Goal: Task Accomplishment & Management: Complete application form

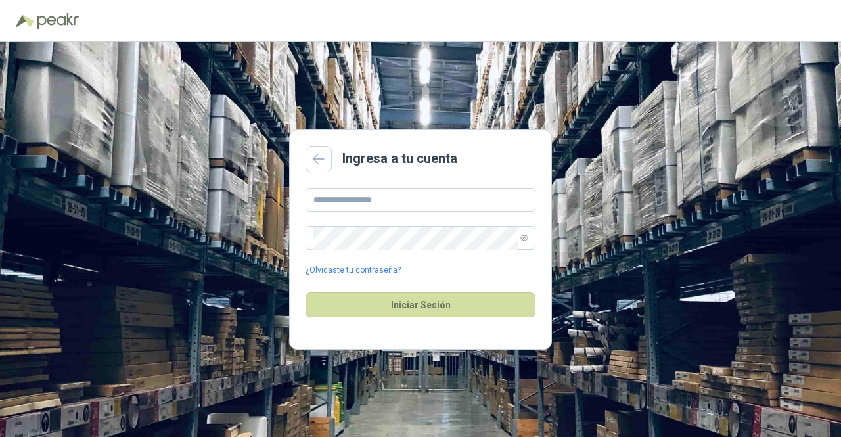
click at [372, 212] on div "¿Olvidaste tu contraseña?" at bounding box center [420, 232] width 230 height 89
click at [379, 196] on input "text" at bounding box center [420, 200] width 230 height 24
type input "**********"
click at [305, 292] on button "Iniciar Sesión" at bounding box center [420, 304] width 230 height 25
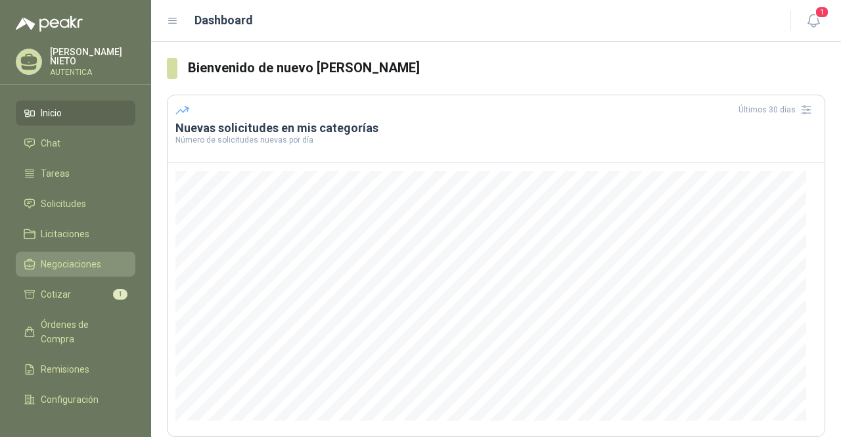
click at [71, 259] on span "Negociaciones" at bounding box center [71, 264] width 60 height 14
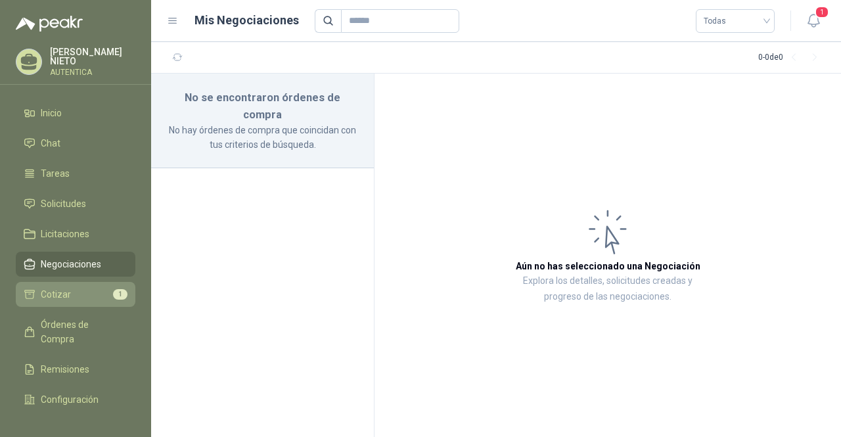
click at [62, 287] on span "Cotizar" at bounding box center [56, 294] width 30 height 14
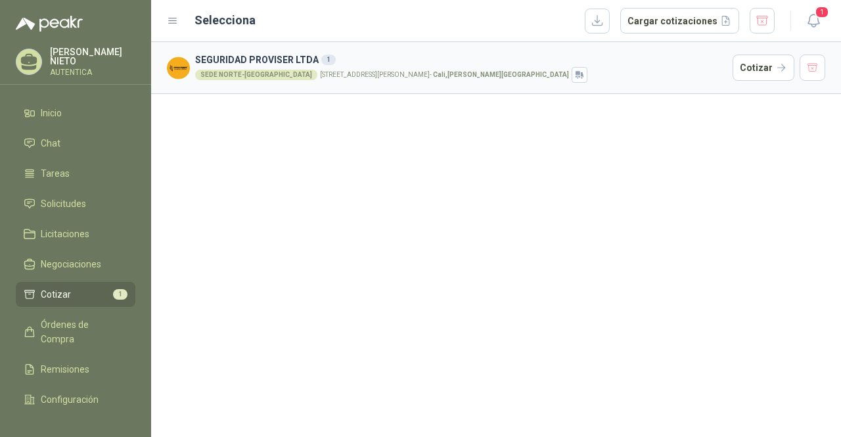
click at [330, 69] on div "SEDE NORTE-CALI [STREET_ADDRESS][PERSON_NAME][PERSON_NAME]" at bounding box center [461, 75] width 532 height 16
click at [64, 187] on ul "Inicio Chat Tareas Solicitudes Licitaciones Negociaciones Cotizar 1 Órdenes de …" at bounding box center [75, 252] width 151 height 305
click at [68, 199] on span "Solicitudes" at bounding box center [63, 203] width 45 height 14
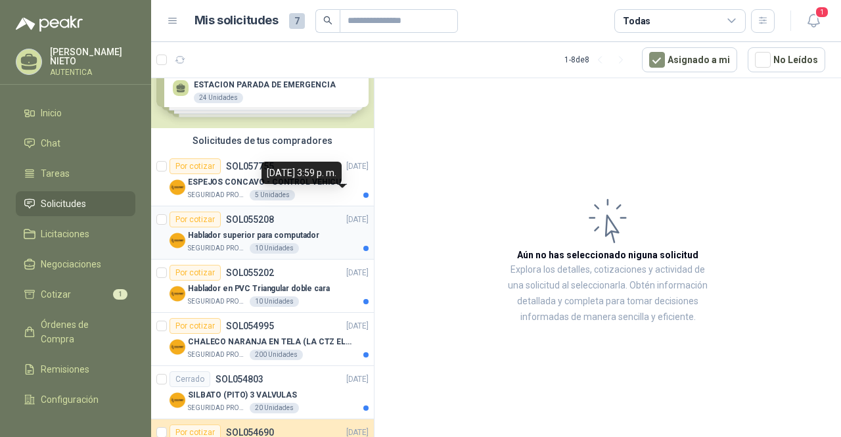
scroll to position [66, 0]
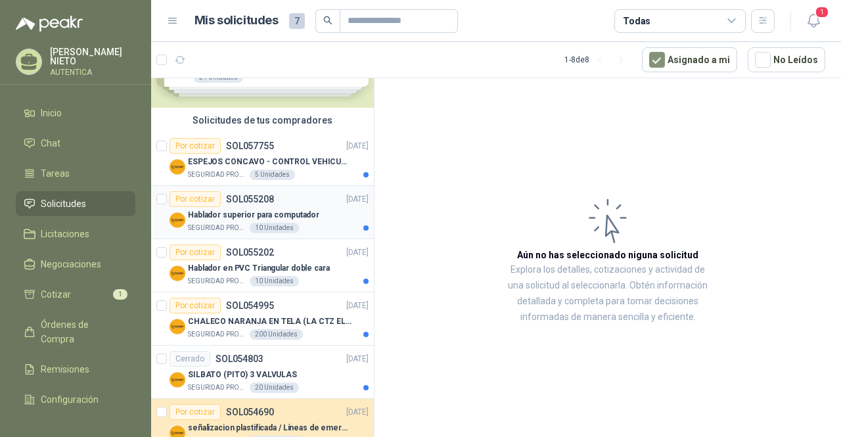
click at [260, 212] on p "Hablador superior para computador" at bounding box center [253, 215] width 131 height 12
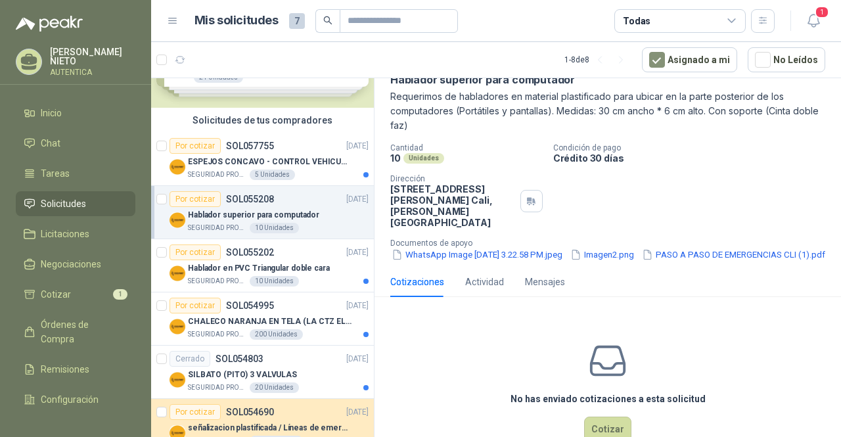
scroll to position [105, 0]
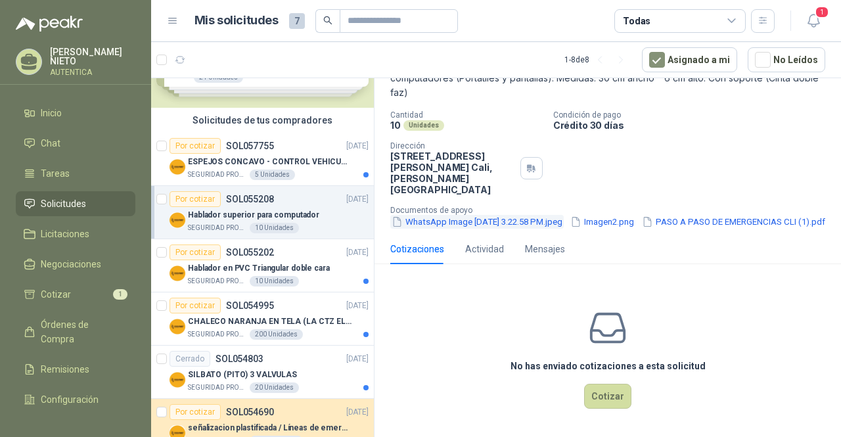
click at [504, 215] on button "WhatsApp Image [DATE] 3.22.58 PM.jpeg" at bounding box center [476, 222] width 173 height 14
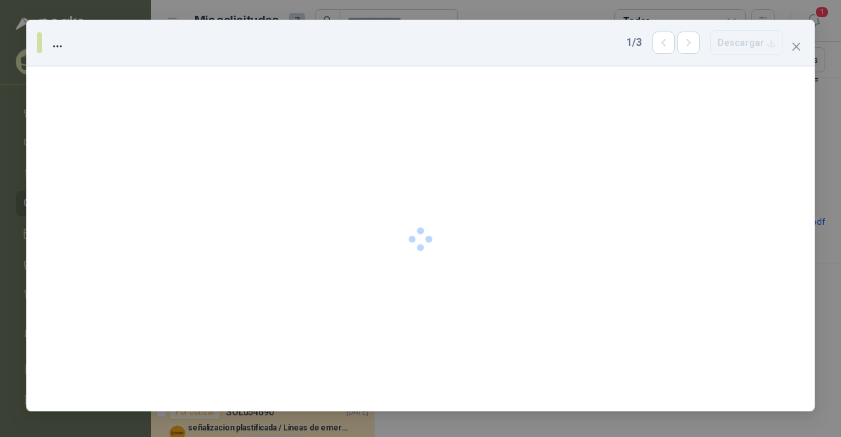
click at [504, 204] on div at bounding box center [420, 238] width 788 height 345
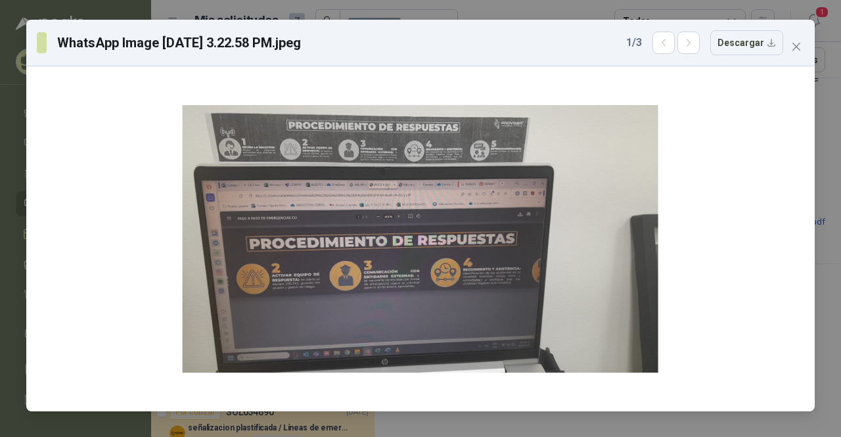
click at [834, 97] on div "WhatsApp Image [DATE] 3.22.58 PM.jpeg 1 / 3 Descargar" at bounding box center [420, 218] width 841 height 437
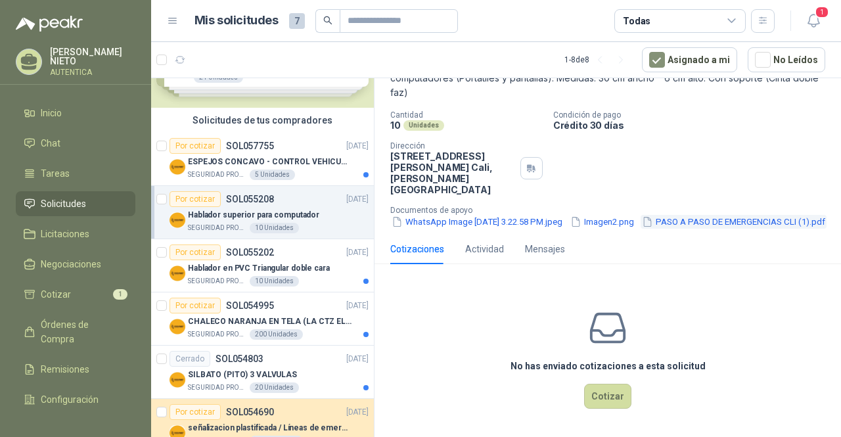
click at [640, 220] on button "PASO A PASO DE EMERGENCIAS CLI (1).pdf" at bounding box center [733, 222] width 186 height 14
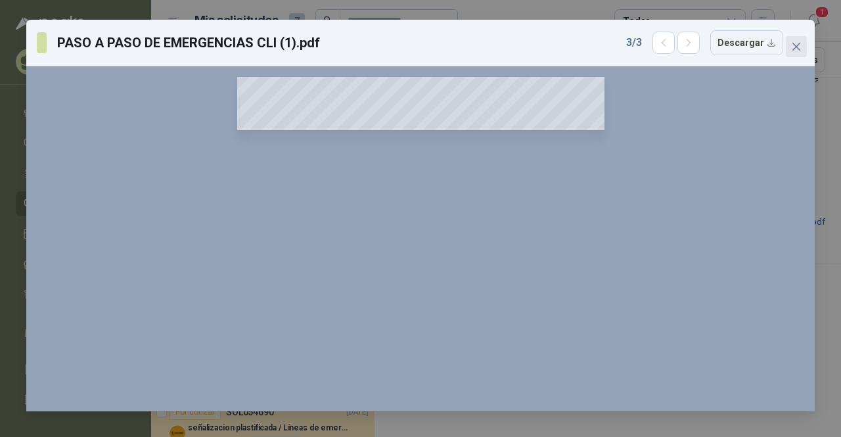
click at [793, 35] on div "PASO A PASO DE EMERGENCIAS CLI (1).pdf 3 / 3 Descargar" at bounding box center [420, 42] width 767 height 25
click at [795, 44] on icon "close" at bounding box center [796, 46] width 11 height 11
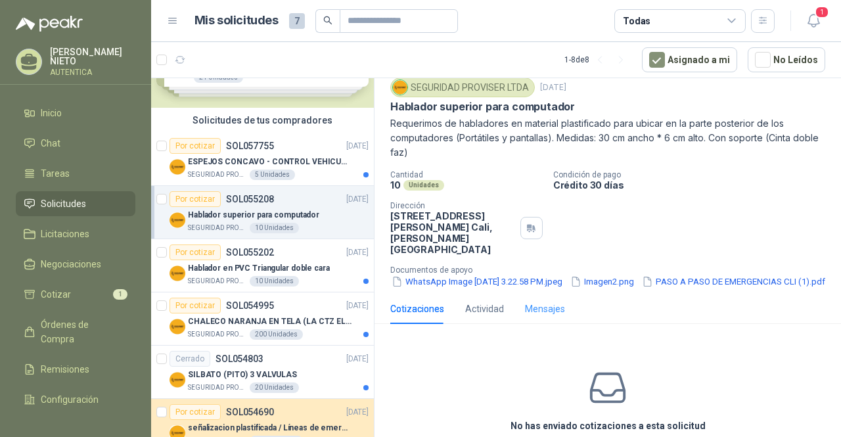
scroll to position [0, 0]
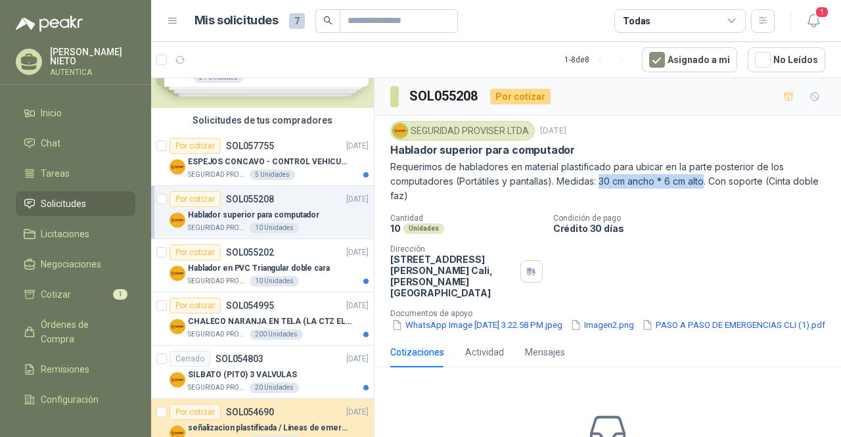
drag, startPoint x: 602, startPoint y: 181, endPoint x: 707, endPoint y: 178, distance: 105.8
click at [707, 178] on p "Requerimos de habladores en material plastificado para ubicar en la parte poste…" at bounding box center [607, 181] width 435 height 43
copy p "30 cm ancho * 6 cm alto"
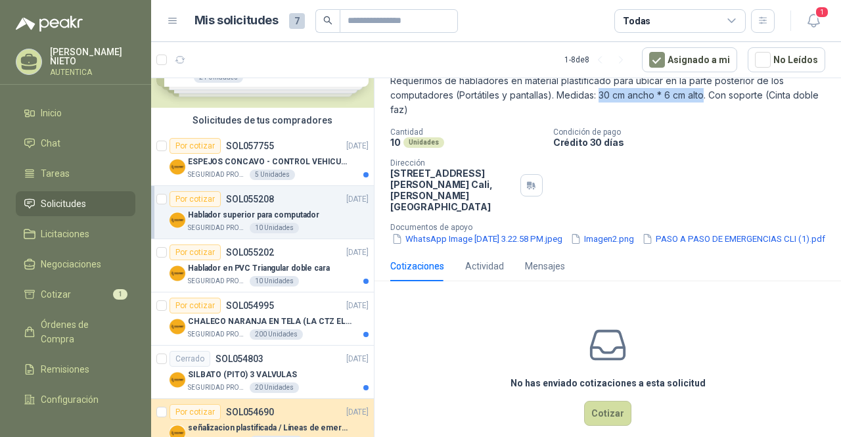
scroll to position [105, 0]
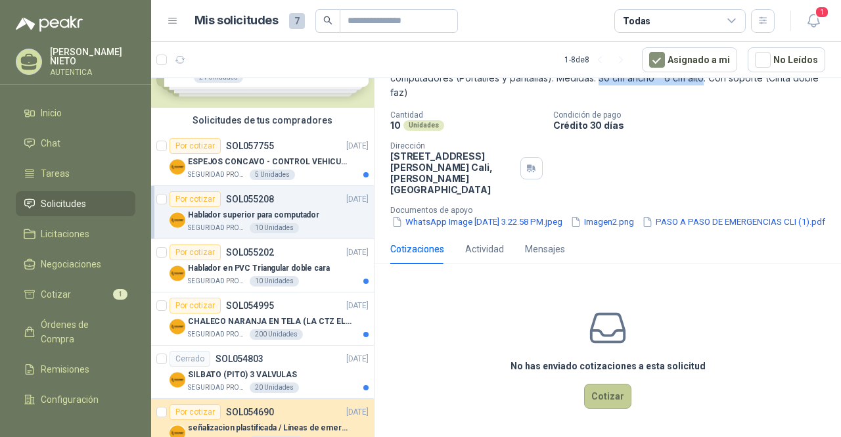
click at [596, 395] on button "Cotizar" at bounding box center [607, 396] width 47 height 25
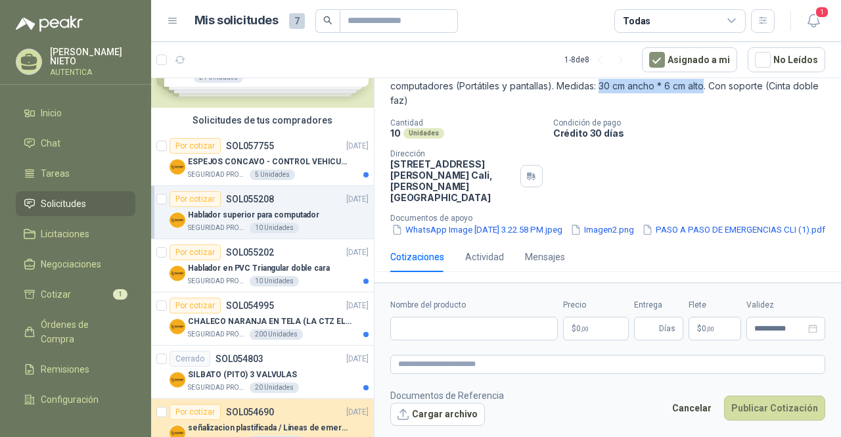
scroll to position [96, 0]
click at [443, 330] on input "Nombre del producto" at bounding box center [473, 329] width 167 height 24
type input "********"
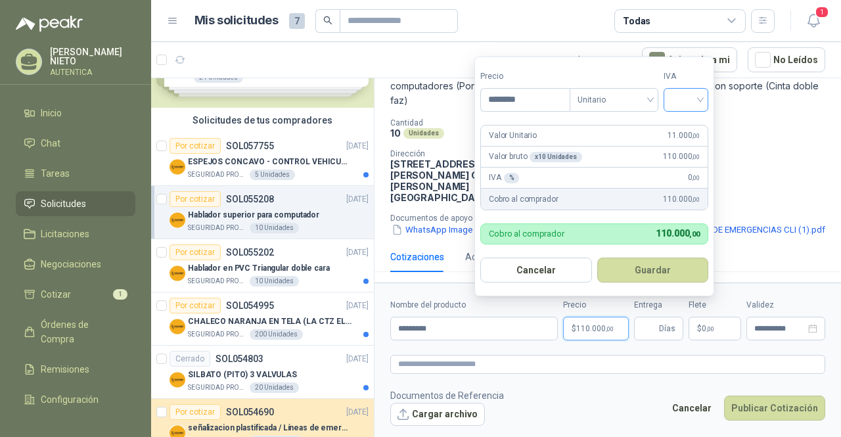
click at [704, 105] on div at bounding box center [685, 100] width 45 height 24
type input "********"
click at [690, 133] on div "19%" at bounding box center [689, 128] width 40 height 21
click at [642, 282] on button "Guardar" at bounding box center [654, 269] width 113 height 25
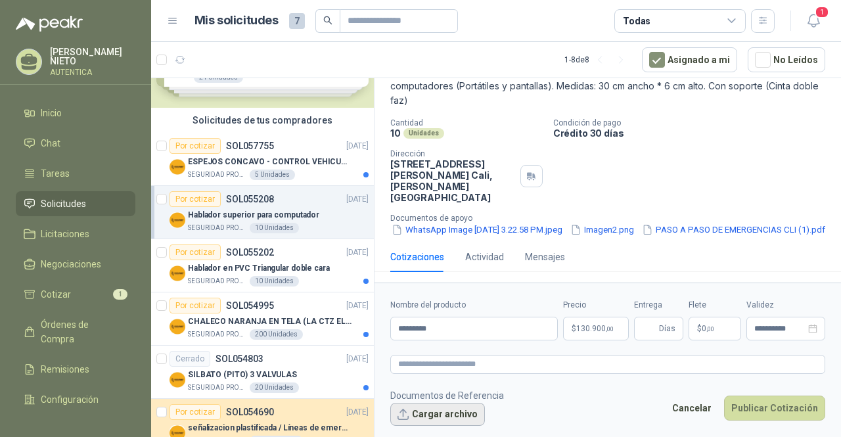
click at [426, 420] on button "Cargar archivo" at bounding box center [437, 415] width 95 height 24
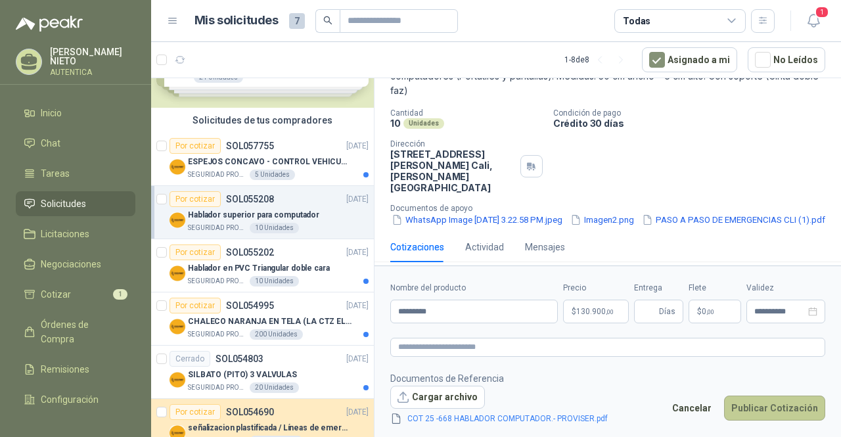
click at [769, 406] on button "Publicar Cotización" at bounding box center [774, 407] width 101 height 25
type input "*"
click at [786, 409] on button "Publicar Cotización" at bounding box center [774, 407] width 101 height 25
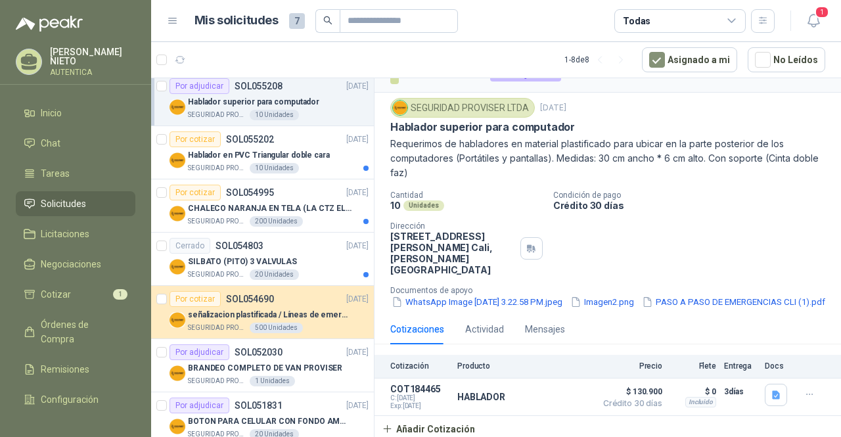
scroll to position [197, 0]
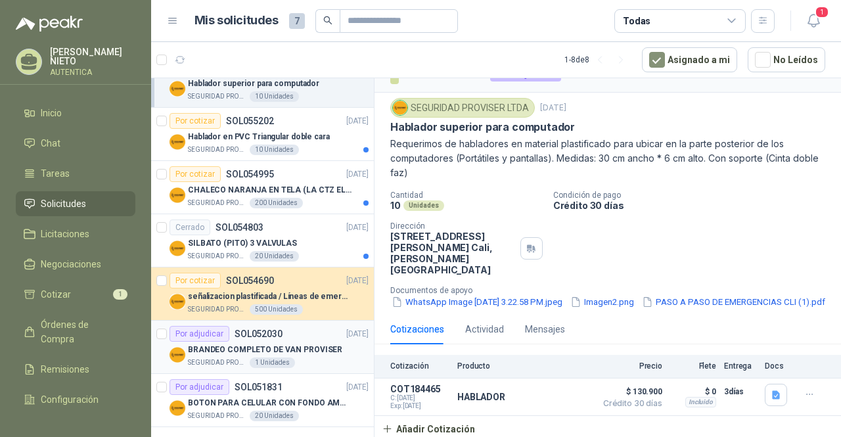
click at [328, 357] on div "SEGURIDAD PROVISER LTDA 1 Unidades" at bounding box center [278, 362] width 181 height 11
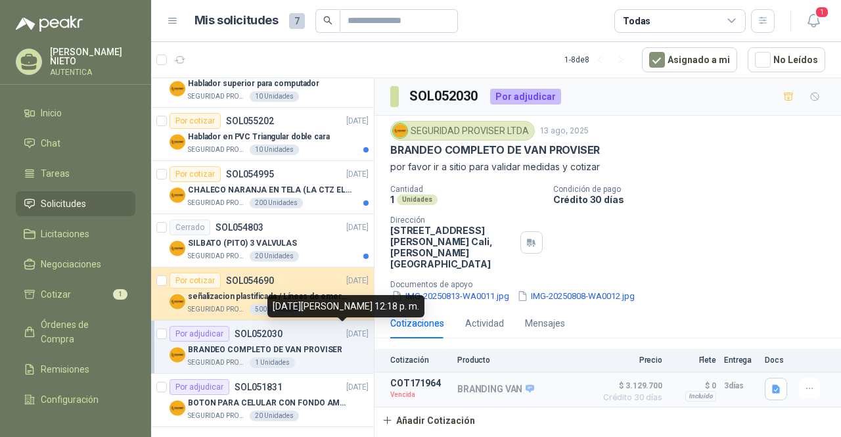
scroll to position [131, 0]
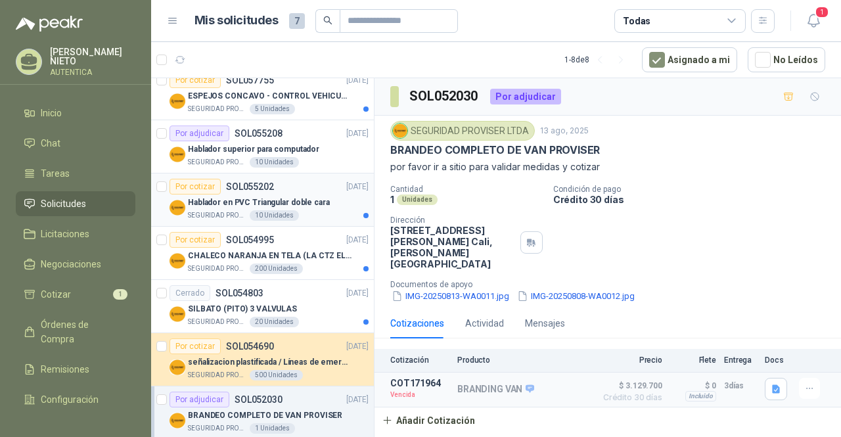
click at [282, 212] on div "10 Unidades" at bounding box center [274, 215] width 49 height 11
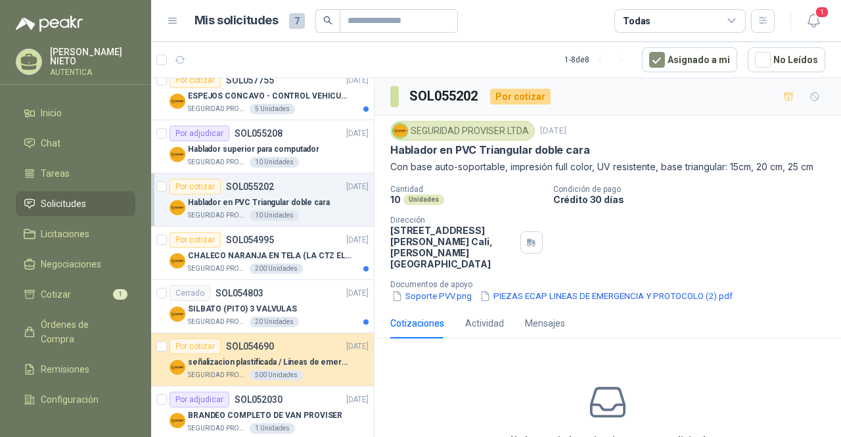
click at [673, 249] on div "Cantidad 10 Unidades Condición de pago Crédito 30 días Dirección [STREET_ADDRES…" at bounding box center [607, 244] width 435 height 118
click at [430, 330] on div "Cotizaciones" at bounding box center [417, 323] width 54 height 14
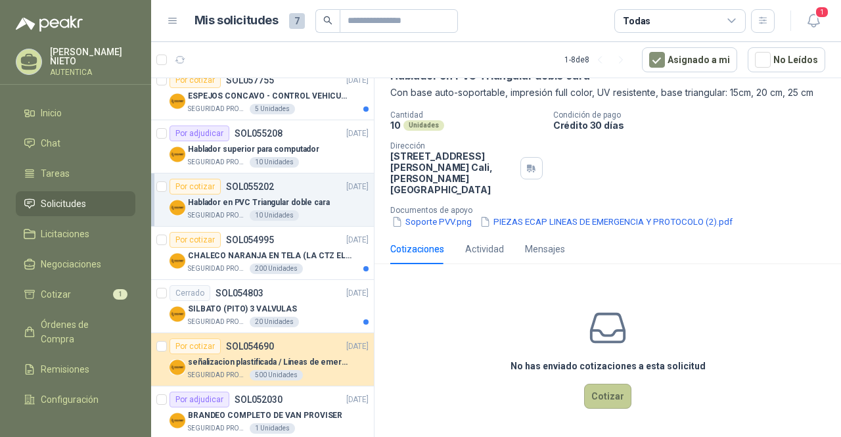
click at [596, 404] on button "Cotizar" at bounding box center [607, 396] width 47 height 25
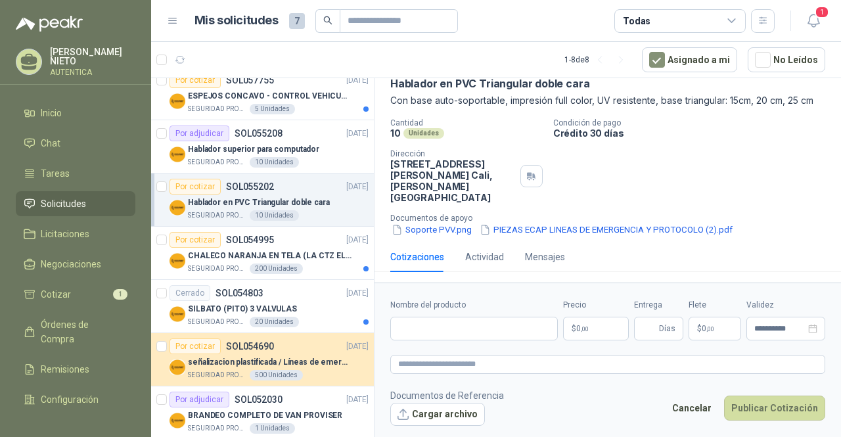
scroll to position [68, 0]
click at [527, 333] on input "Nombre del producto" at bounding box center [473, 329] width 167 height 24
type input "**********"
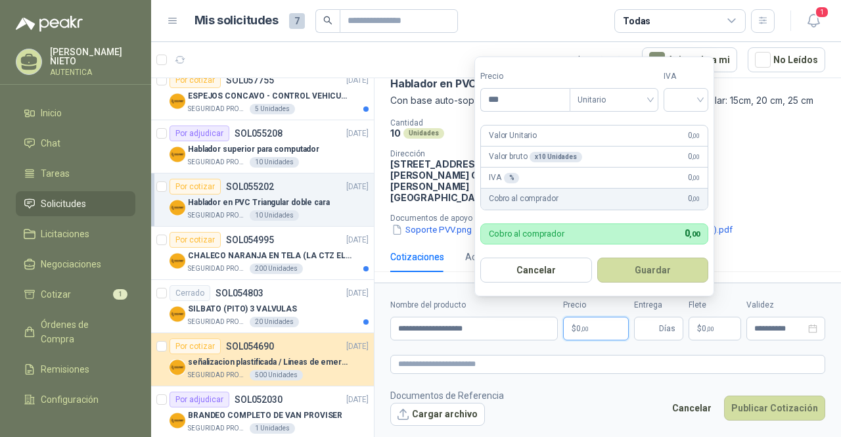
click at [593, 326] on p "$ 0 ,00" at bounding box center [596, 329] width 66 height 24
drag, startPoint x: 508, startPoint y: 90, endPoint x: 498, endPoint y: 106, distance: 18.9
click at [499, 104] on input "***" at bounding box center [525, 100] width 89 height 22
drag, startPoint x: 491, startPoint y: 106, endPoint x: 456, endPoint y: 104, distance: 35.5
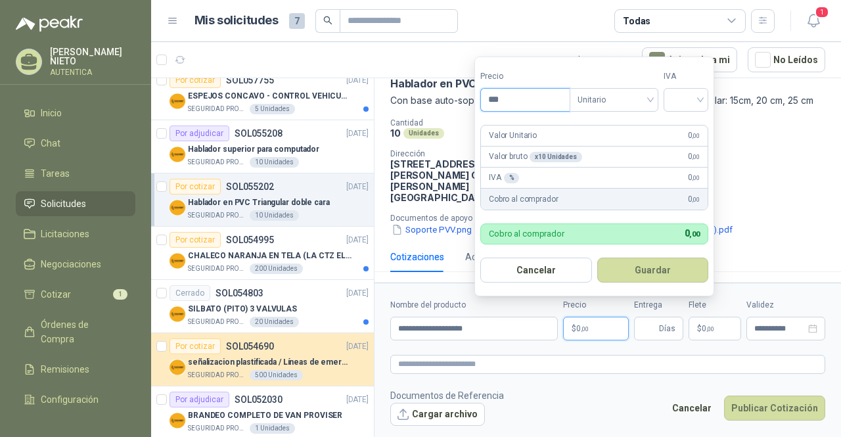
click at [456, 104] on body "[PERSON_NAME] AUTENTICA Inicio Chat Tareas Solicitudes Licitaciones Negociacion…" at bounding box center [420, 218] width 841 height 437
type input "********"
click at [698, 107] on input "search" at bounding box center [685, 99] width 29 height 20
click at [689, 131] on div "19%" at bounding box center [689, 128] width 24 height 14
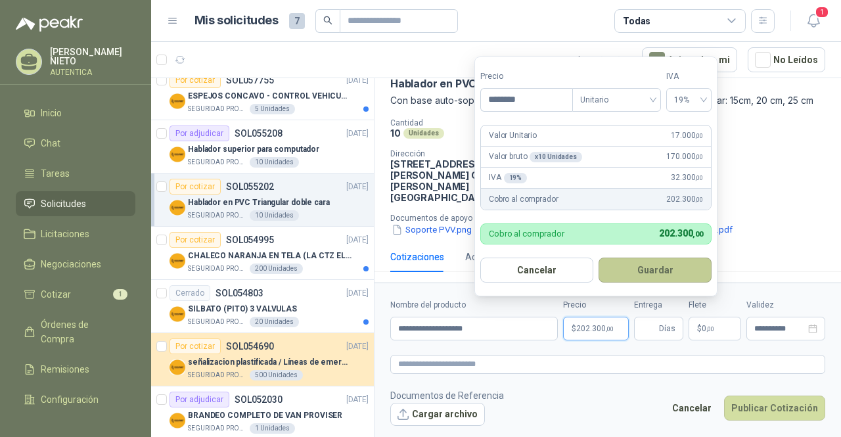
click at [662, 278] on button "Guardar" at bounding box center [654, 269] width 113 height 25
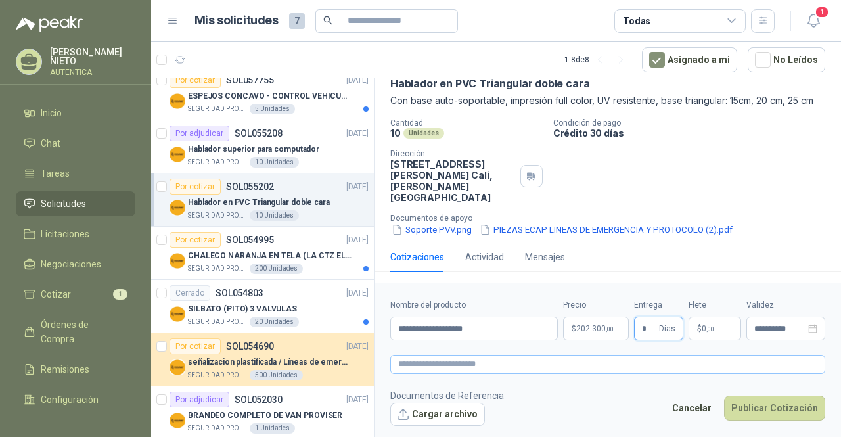
type input "*"
click at [637, 371] on textarea at bounding box center [607, 364] width 435 height 18
click at [452, 414] on button "Cargar archivo" at bounding box center [437, 415] width 95 height 24
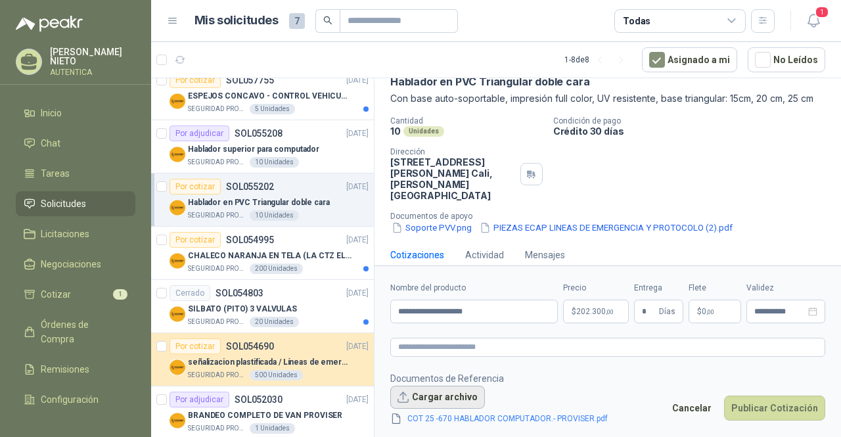
scroll to position [78, 0]
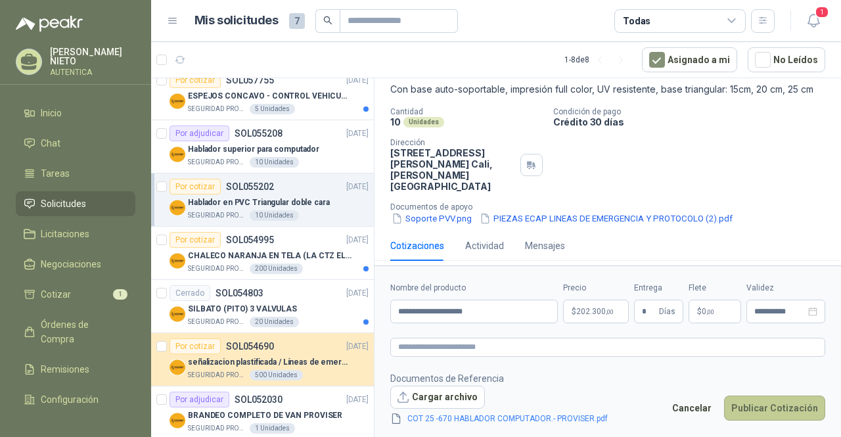
click at [777, 402] on button "Publicar Cotización" at bounding box center [774, 407] width 101 height 25
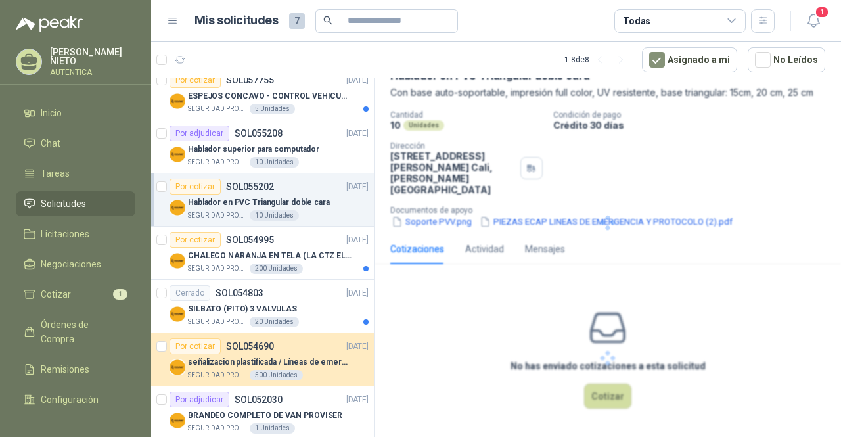
scroll to position [0, 0]
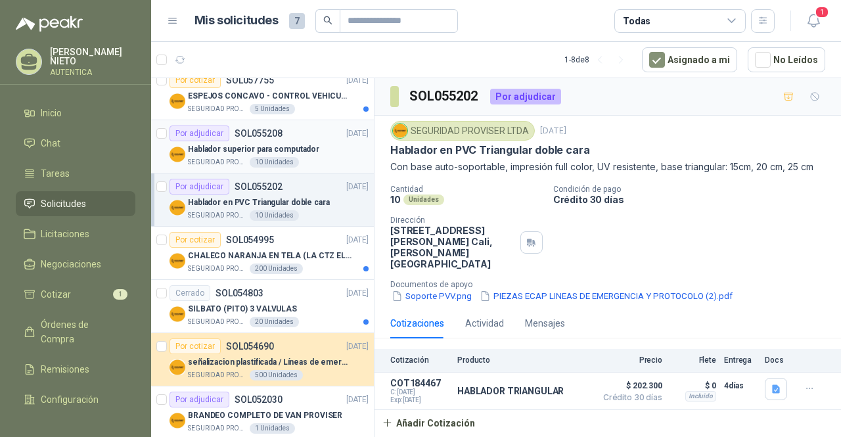
click at [243, 137] on p "SOL055208" at bounding box center [258, 133] width 48 height 9
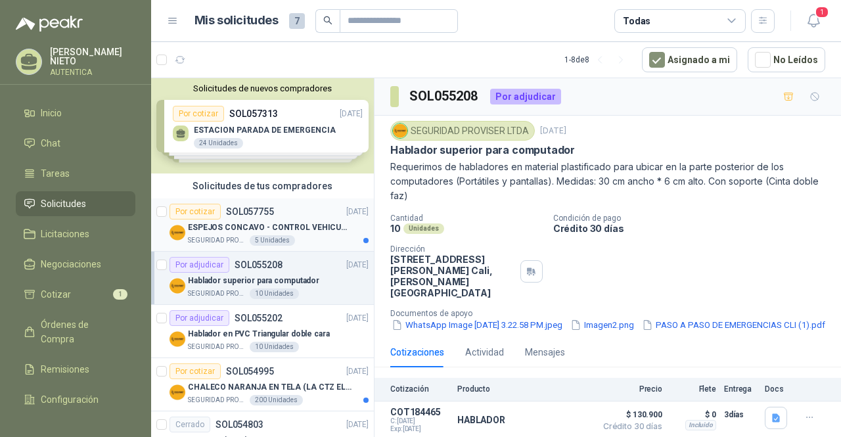
click at [311, 221] on p "ESPEJOS CONCAVO - CONTROL VEHICULAR" at bounding box center [270, 227] width 164 height 12
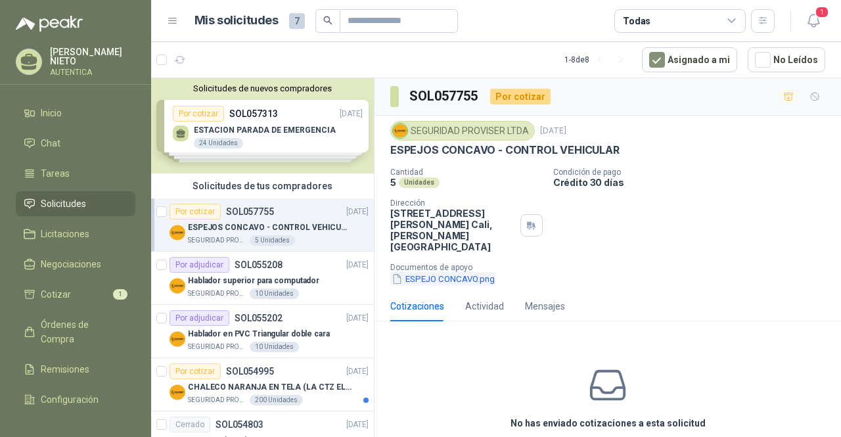
click at [470, 272] on button "ESPEJO CONCAVO.png" at bounding box center [443, 279] width 106 height 14
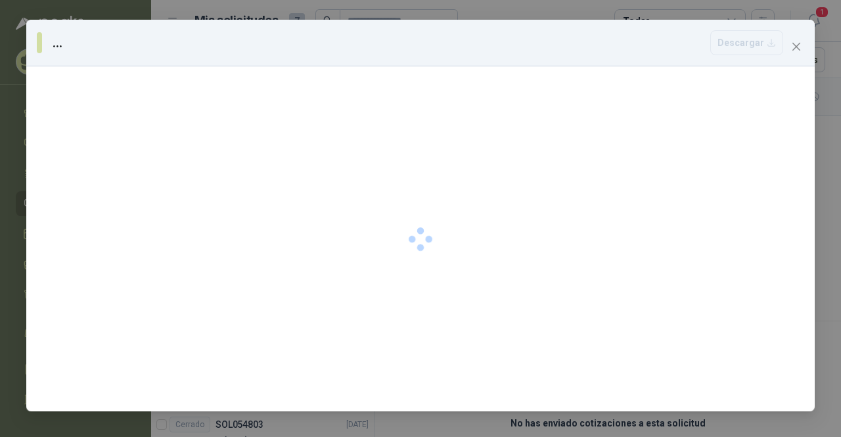
click at [470, 266] on div at bounding box center [420, 238] width 788 height 345
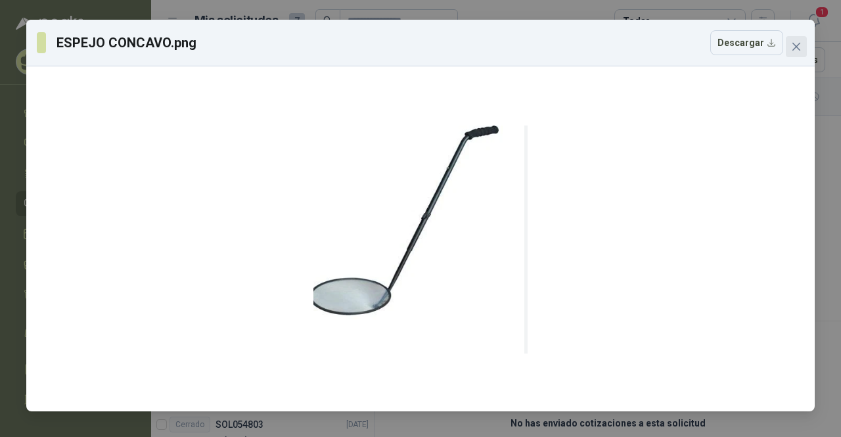
click at [802, 44] on span "Close" at bounding box center [796, 46] width 21 height 11
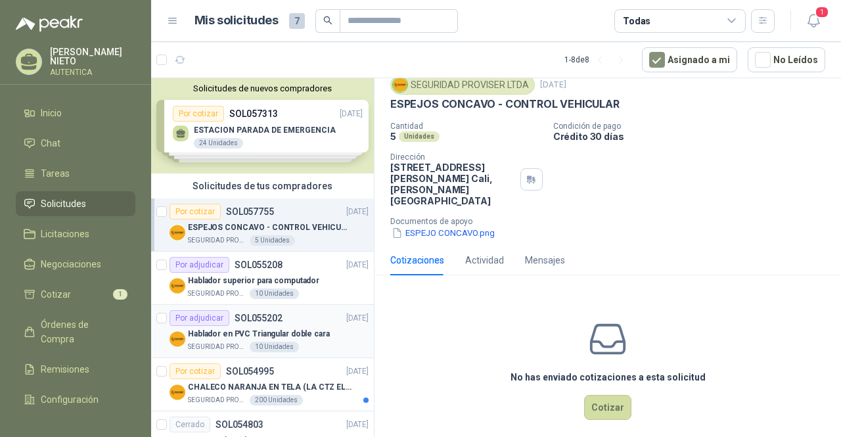
scroll to position [66, 0]
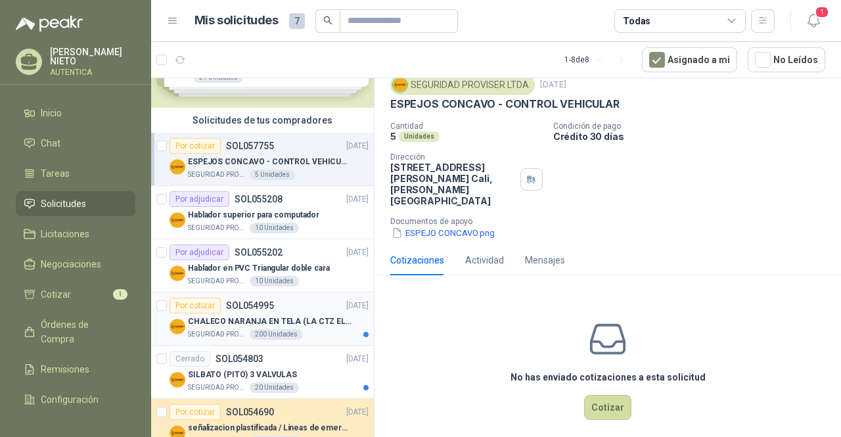
click at [249, 318] on p "CHALECO NARANJA EN TELA (LA CTZ ELEGIDA DEBE ENVIAR MUESTRA)" at bounding box center [270, 321] width 164 height 12
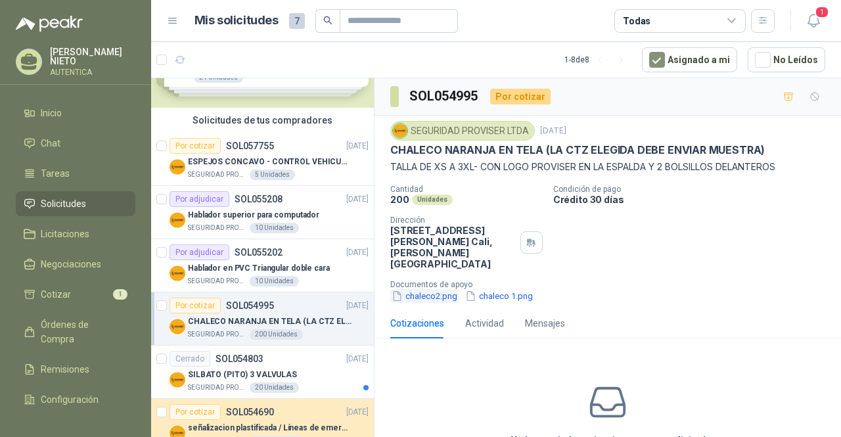
click at [439, 289] on button "chaleco2.png" at bounding box center [424, 296] width 68 height 14
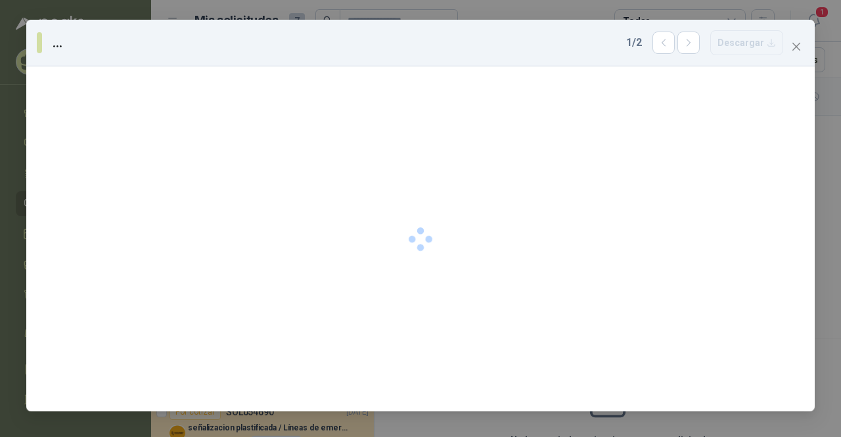
click at [437, 283] on div at bounding box center [420, 238] width 788 height 345
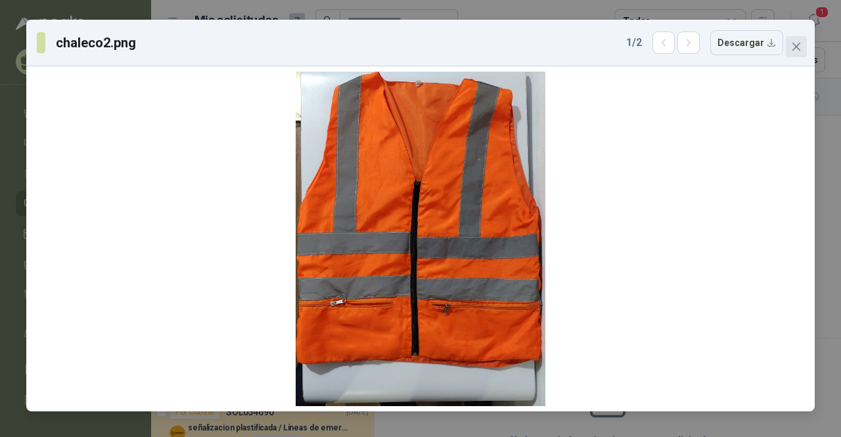
click at [796, 47] on icon "close" at bounding box center [796, 47] width 8 height 8
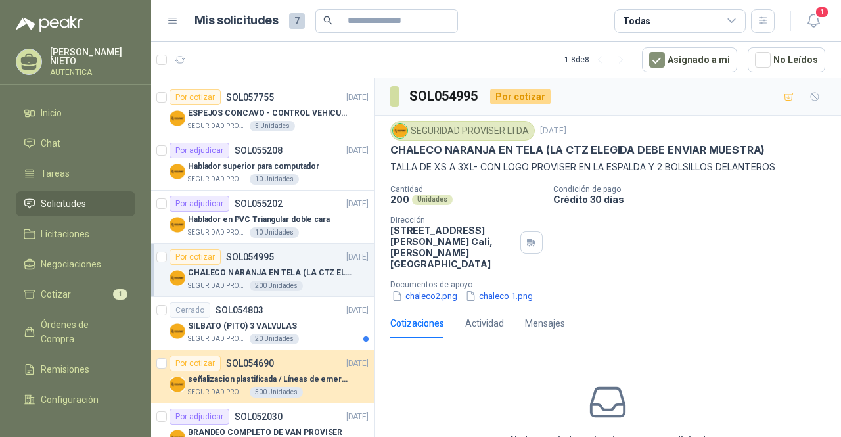
scroll to position [131, 0]
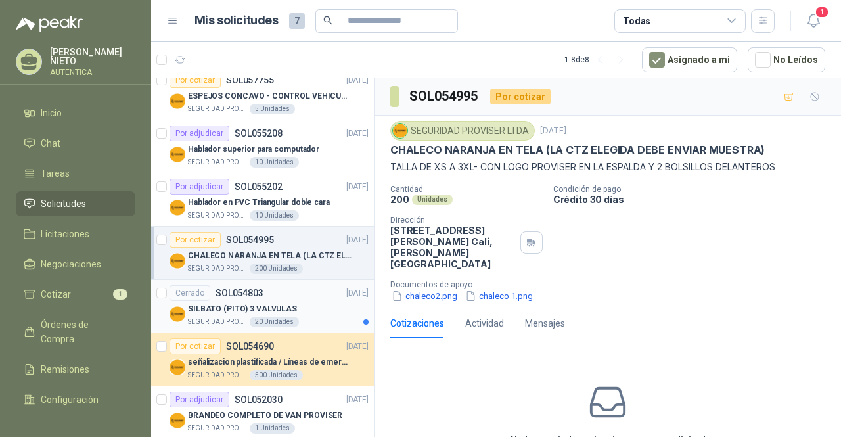
click at [293, 317] on div "SEGURIDAD PROVISER LTDA 20 Unidades" at bounding box center [278, 322] width 181 height 11
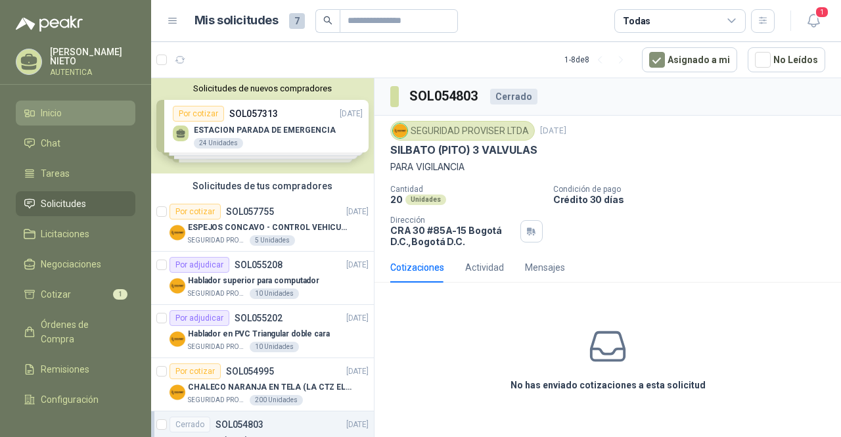
click at [62, 115] on li "Inicio" at bounding box center [76, 113] width 104 height 14
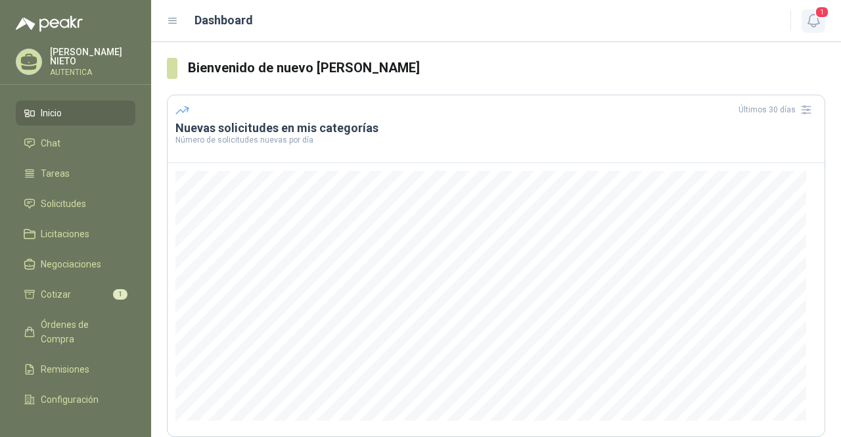
click at [815, 27] on icon "button" at bounding box center [813, 20] width 16 height 16
